Goal: Task Accomplishment & Management: Use online tool/utility

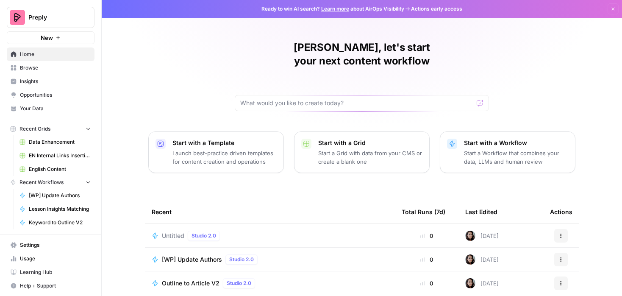
scroll to position [94, 0]
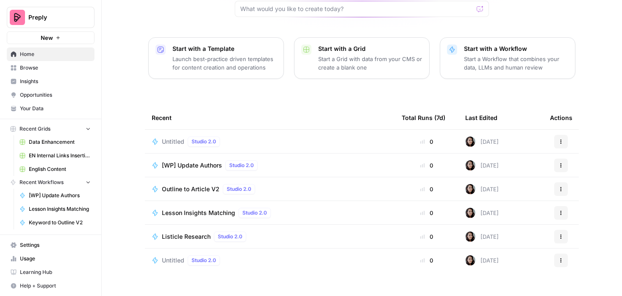
click at [54, 244] on span "Settings" at bounding box center [55, 245] width 71 height 8
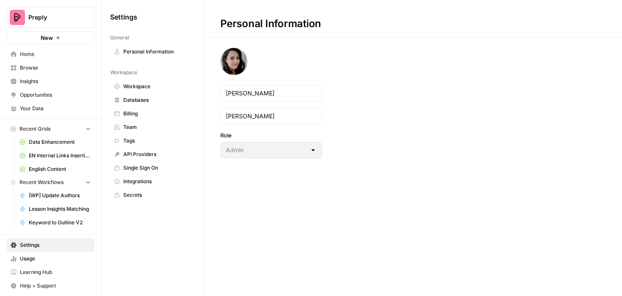
click at [172, 176] on link "Integrations" at bounding box center [152, 181] width 84 height 14
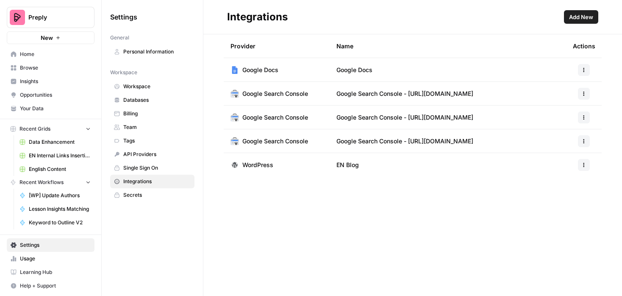
click at [580, 14] on span "Add New" at bounding box center [581, 17] width 24 height 8
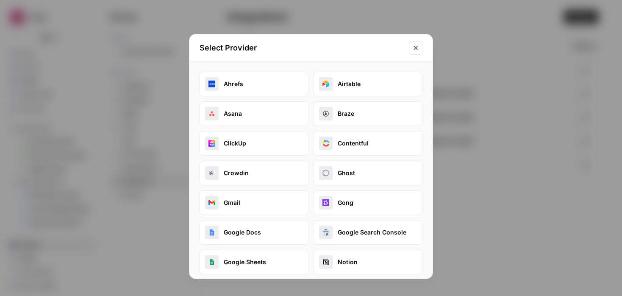
click at [338, 114] on button "Braze" at bounding box center [367, 113] width 109 height 25
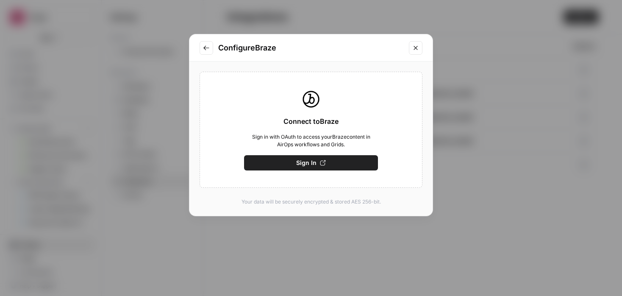
click at [315, 169] on button "Sign In" at bounding box center [311, 162] width 134 height 15
click at [332, 166] on button "Save" at bounding box center [311, 162] width 134 height 15
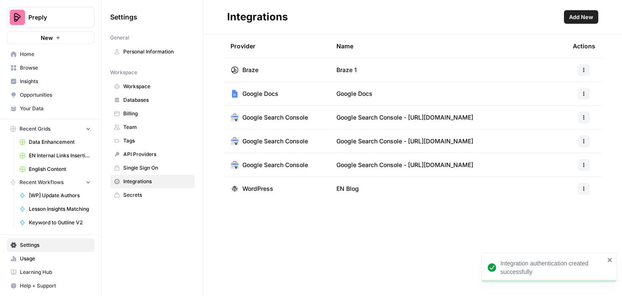
click at [584, 69] on icon "button" at bounding box center [583, 69] width 5 height 5
click at [567, 86] on span "Edit" at bounding box center [565, 89] width 27 height 8
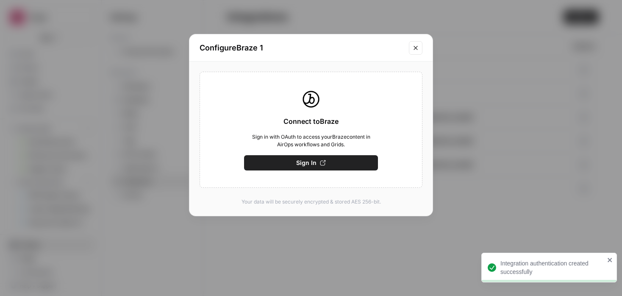
click at [417, 47] on icon "Close modal" at bounding box center [415, 47] width 7 height 7
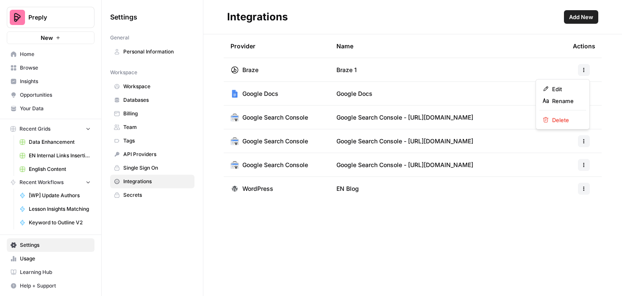
click at [584, 69] on icon "button" at bounding box center [583, 69] width 5 height 5
click at [548, 103] on icon "button" at bounding box center [545, 101] width 6 height 6
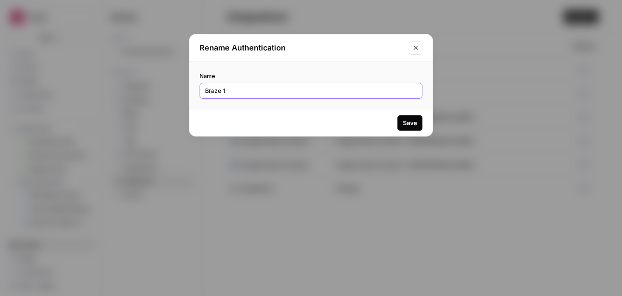
click at [286, 94] on input "Braze 1" at bounding box center [311, 90] width 212 height 8
type input "Preply CRM"
click at [412, 117] on button "Save" at bounding box center [409, 122] width 25 height 15
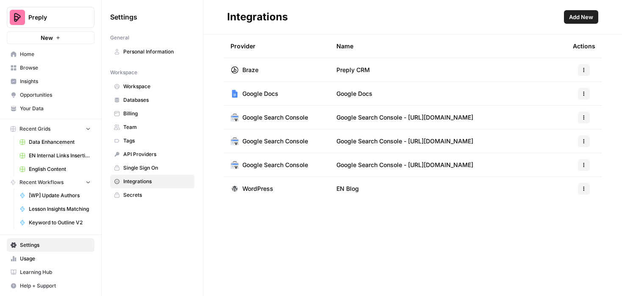
click at [53, 63] on link "Browse" at bounding box center [51, 68] width 88 height 14
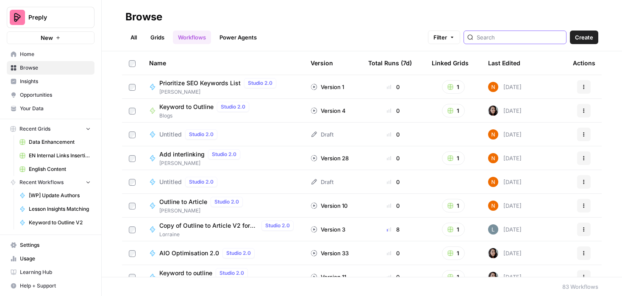
click at [512, 36] on input "search" at bounding box center [519, 37] width 86 height 8
type input "test"
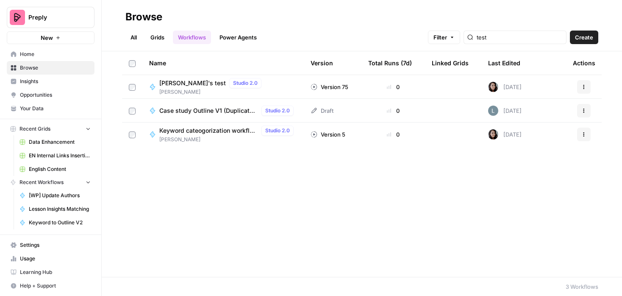
click at [160, 33] on link "Grids" at bounding box center [157, 37] width 24 height 14
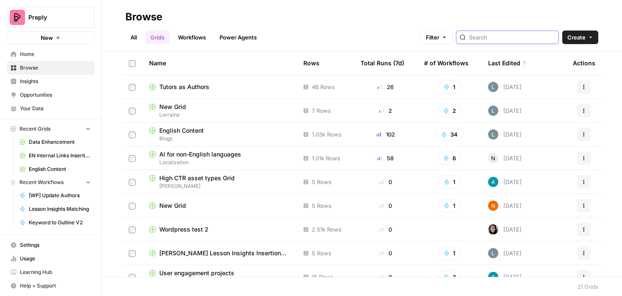
click at [519, 36] on input "search" at bounding box center [512, 37] width 86 height 8
type input "test"
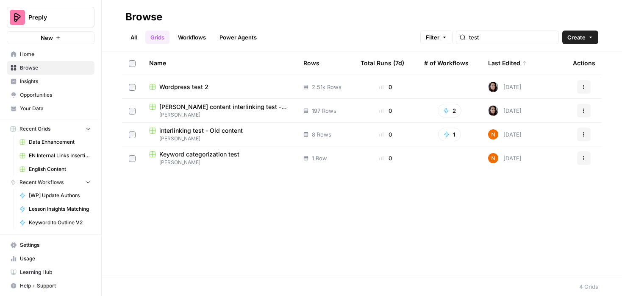
click at [224, 78] on td "Wordpress test 2" at bounding box center [219, 86] width 154 height 23
click at [185, 89] on span "Wordpress test 2" at bounding box center [183, 87] width 49 height 8
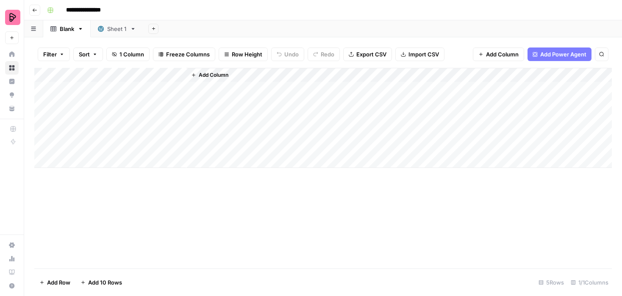
click at [156, 27] on button "Add Sheet" at bounding box center [153, 29] width 10 height 10
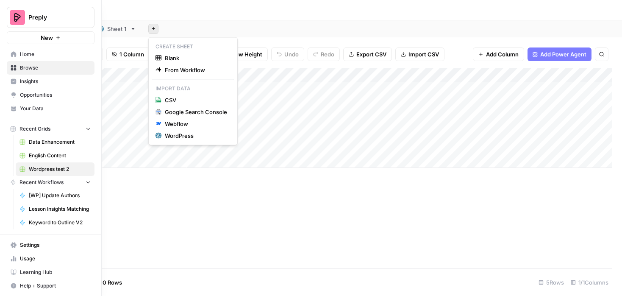
click at [25, 66] on span "Browse" at bounding box center [55, 68] width 71 height 8
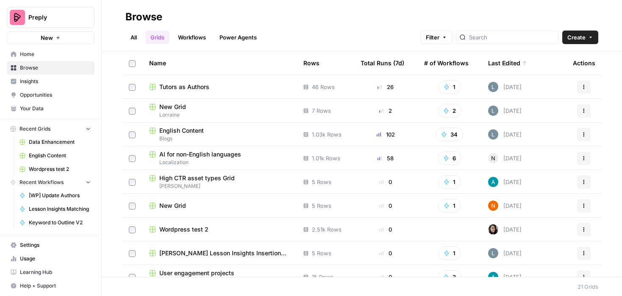
click at [506, 65] on div "Last Edited" at bounding box center [507, 62] width 39 height 23
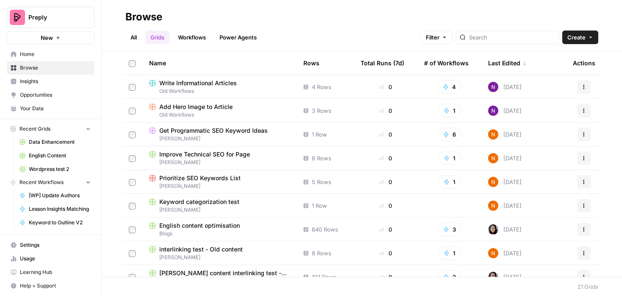
click at [506, 65] on div "Last Edited" at bounding box center [507, 62] width 39 height 23
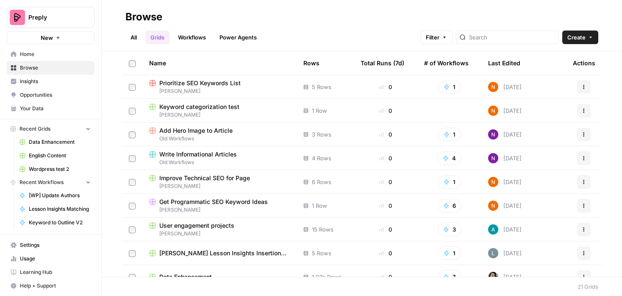
click at [506, 66] on div "Last Edited" at bounding box center [504, 62] width 32 height 23
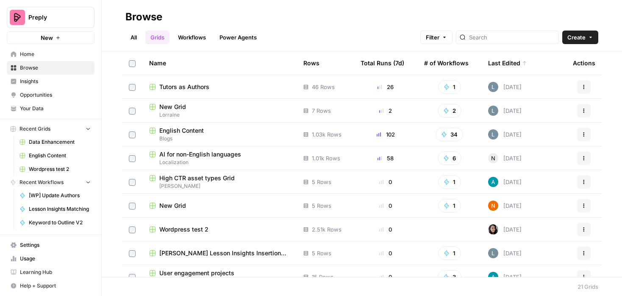
click at [183, 38] on link "Workflows" at bounding box center [192, 37] width 38 height 14
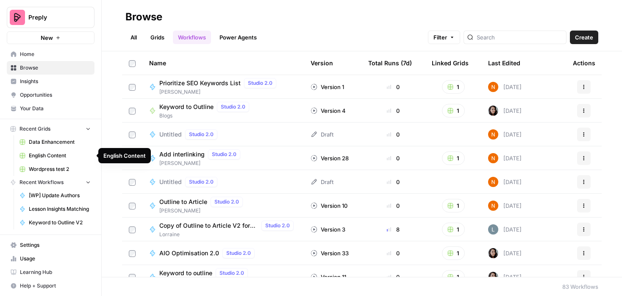
click at [70, 169] on span "Wordpress test 2" at bounding box center [60, 169] width 62 height 8
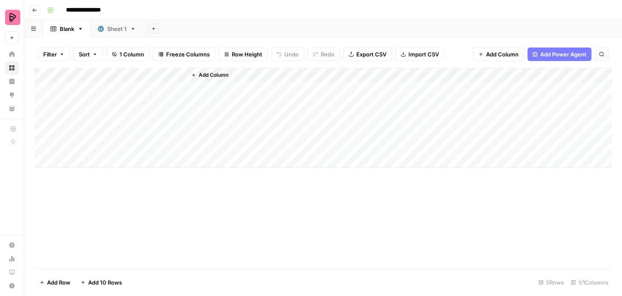
click at [155, 32] on button "Add Sheet" at bounding box center [153, 29] width 10 height 10
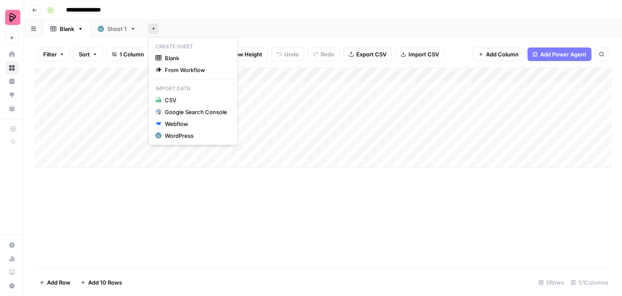
click at [111, 87] on div "Add Column" at bounding box center [322, 118] width 577 height 100
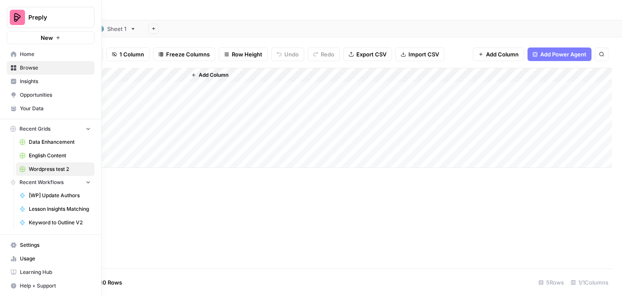
click at [14, 68] on icon at bounding box center [14, 68] width 6 height 6
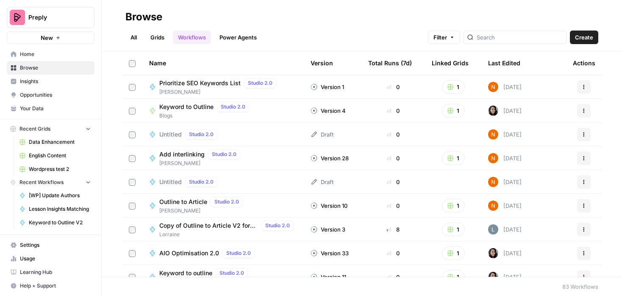
click at [588, 36] on span "Create" at bounding box center [584, 37] width 18 height 8
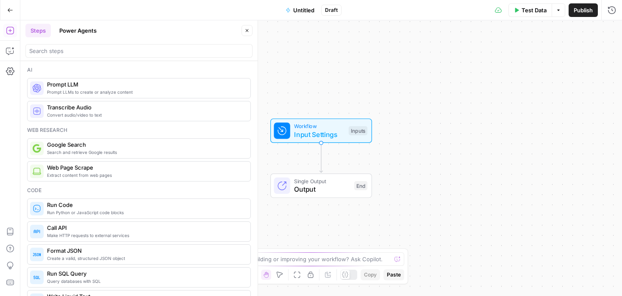
click at [300, 10] on span "Untitled" at bounding box center [303, 10] width 21 height 8
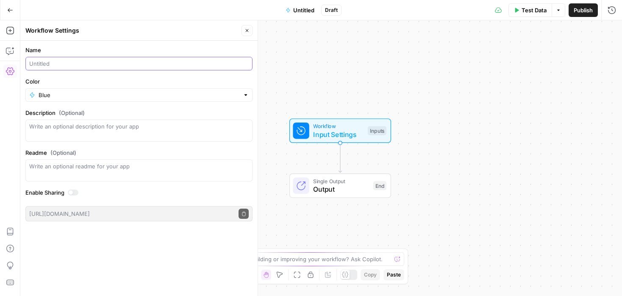
click at [107, 64] on input "Name" at bounding box center [138, 63] width 219 height 8
type input "Braze test"
click at [583, 9] on span "Publish" at bounding box center [582, 10] width 19 height 8
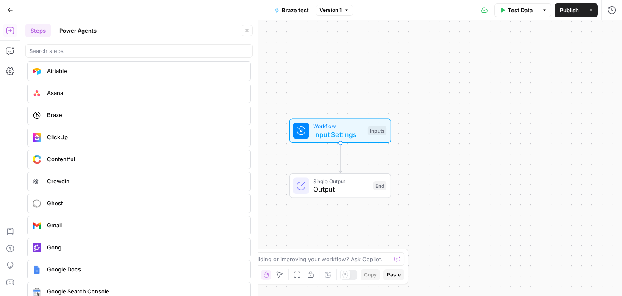
scroll to position [1555, 0]
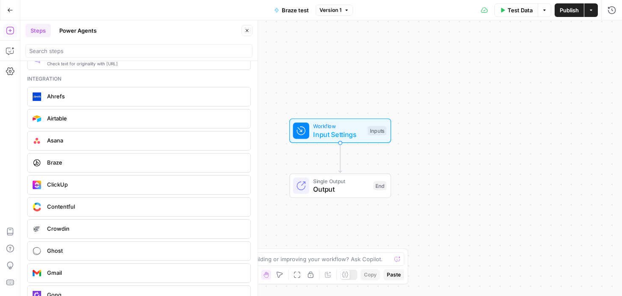
click at [87, 166] on span "Braze" at bounding box center [145, 162] width 196 height 8
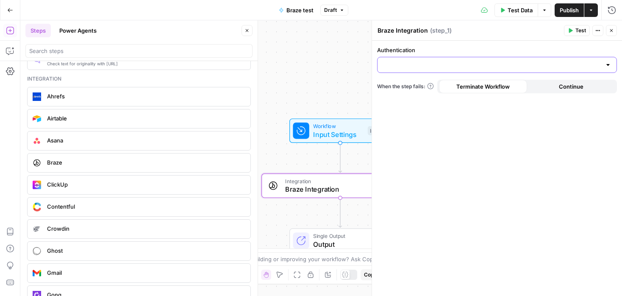
click at [510, 68] on input "Authentication" at bounding box center [491, 65] width 219 height 8
click at [469, 86] on span "Preply CRM" at bounding box center [495, 86] width 222 height 8
type input "Preply CRM"
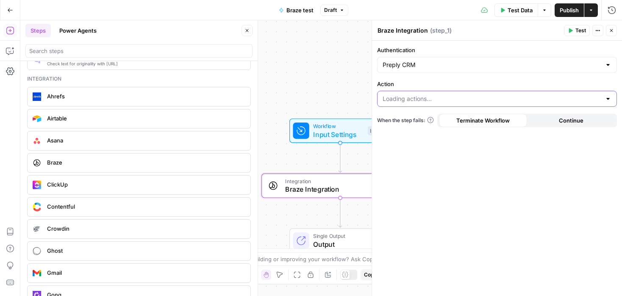
click at [463, 94] on input "Action" at bounding box center [491, 98] width 219 height 8
click at [477, 82] on label "Action" at bounding box center [497, 84] width 240 height 8
click at [477, 94] on input "Action" at bounding box center [491, 98] width 219 height 8
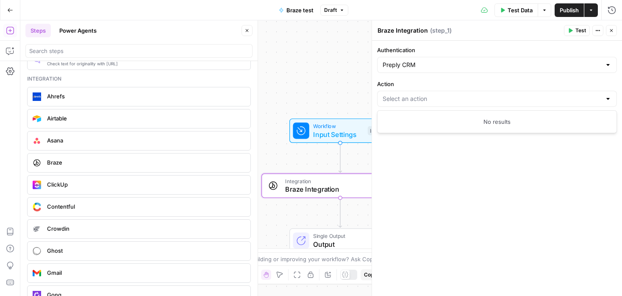
click at [605, 97] on div at bounding box center [607, 98] width 7 height 8
click at [597, 166] on form "Authentication Preply CRM Action When the step fails: Terminate Workflow Contin…" at bounding box center [497, 168] width 250 height 255
click at [606, 100] on div at bounding box center [607, 98] width 7 height 8
click at [562, 124] on div "No results" at bounding box center [497, 121] width 232 height 8
click at [502, 168] on form "Authentication Preply CRM Action When the step fails: Terminate Workflow Contin…" at bounding box center [497, 168] width 250 height 255
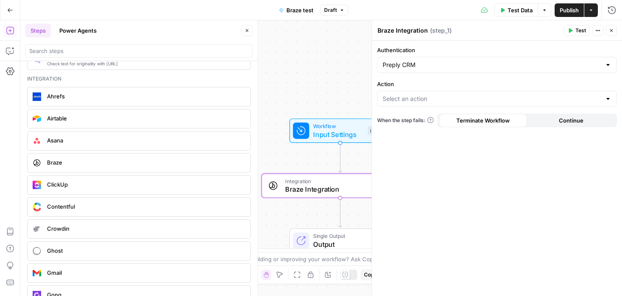
click at [244, 29] on icon "button" at bounding box center [246, 30] width 5 height 5
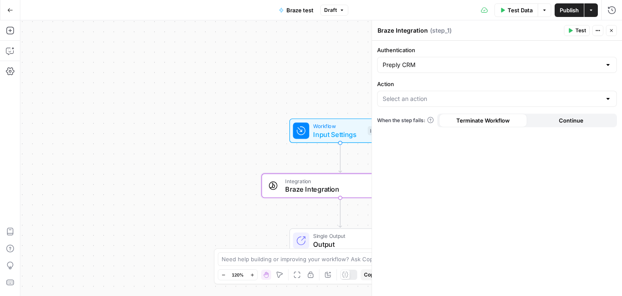
click at [578, 27] on span "Test" at bounding box center [580, 31] width 11 height 8
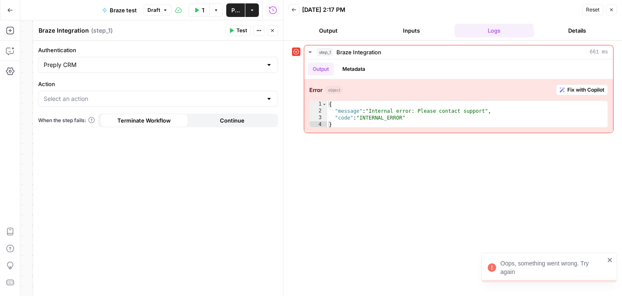
click at [614, 9] on button "Close" at bounding box center [611, 9] width 11 height 11
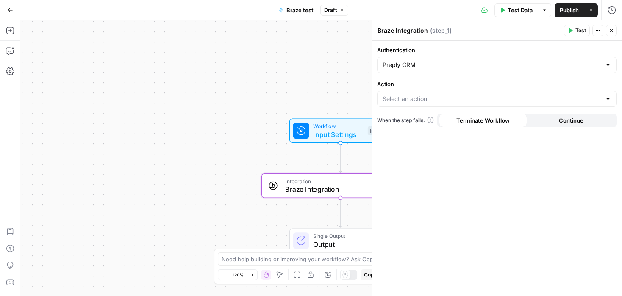
click at [609, 97] on div at bounding box center [607, 98] width 7 height 8
click at [298, 93] on div "Workflow Input Settings Inputs Integration Braze Integration Step 1 Single Outp…" at bounding box center [320, 157] width 601 height 275
click at [415, 100] on input "Action" at bounding box center [491, 98] width 219 height 8
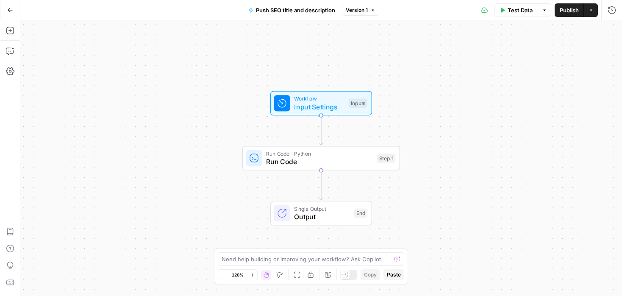
click at [343, 159] on span "Run Code" at bounding box center [319, 161] width 107 height 10
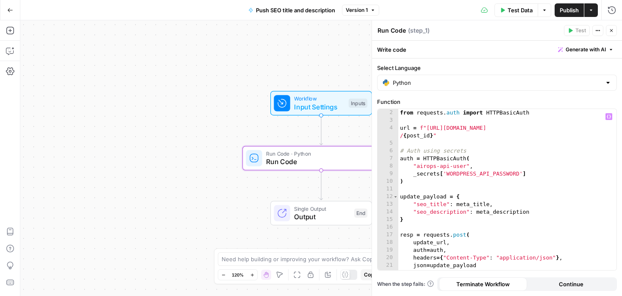
scroll to position [68, 0]
